Goal: Information Seeking & Learning: Learn about a topic

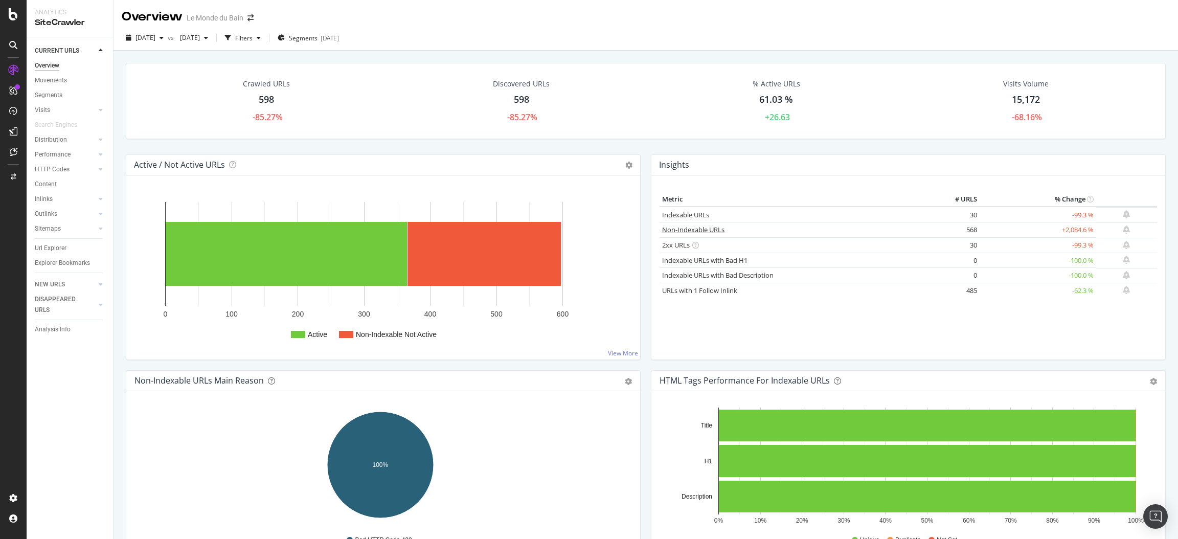
click at [679, 228] on link "Non-Indexable URLs" at bounding box center [693, 229] width 62 height 9
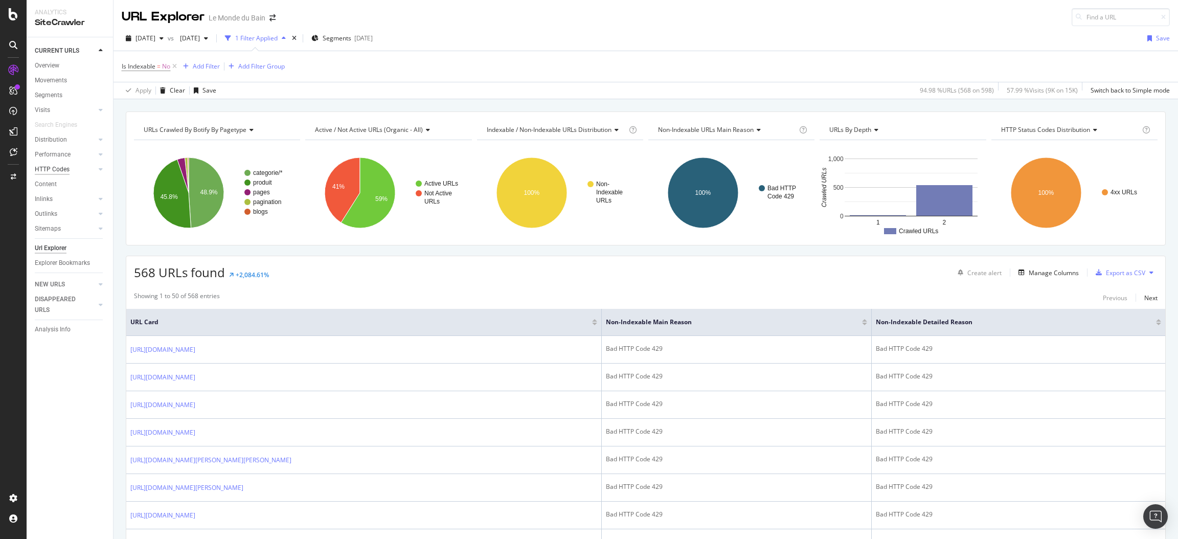
click at [59, 168] on div "HTTP Codes" at bounding box center [52, 169] width 35 height 11
